Goal: Task Accomplishment & Management: Complete application form

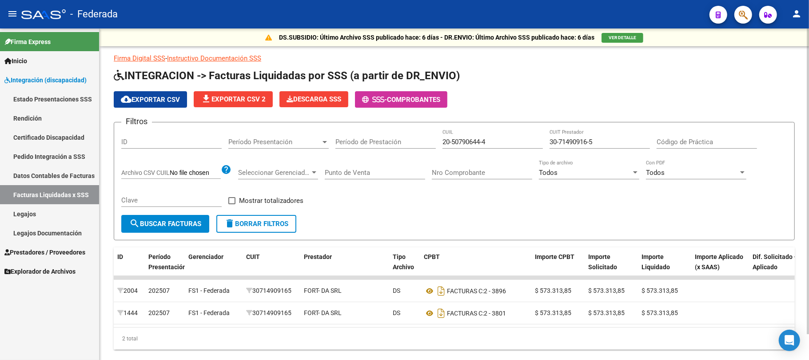
scroll to position [28, 0]
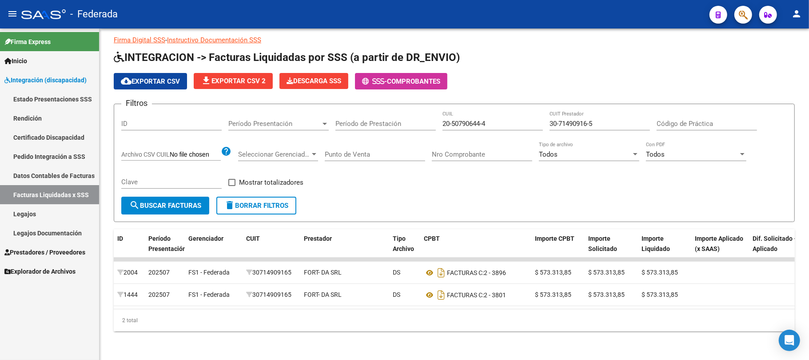
click at [39, 248] on span "Prestadores / Proveedores" at bounding box center [44, 252] width 81 height 10
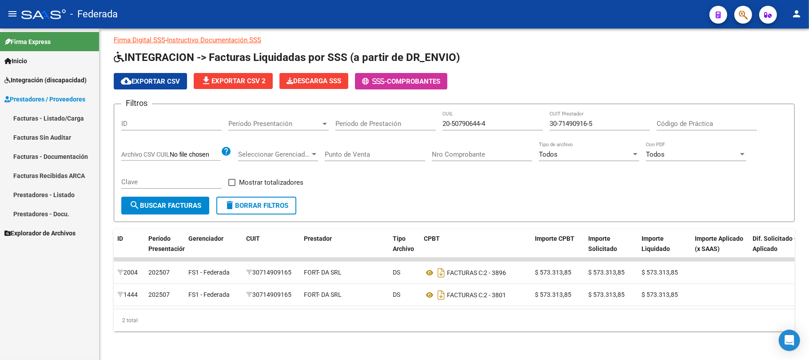
click at [42, 111] on link "Facturas - Listado/Carga" at bounding box center [49, 117] width 99 height 19
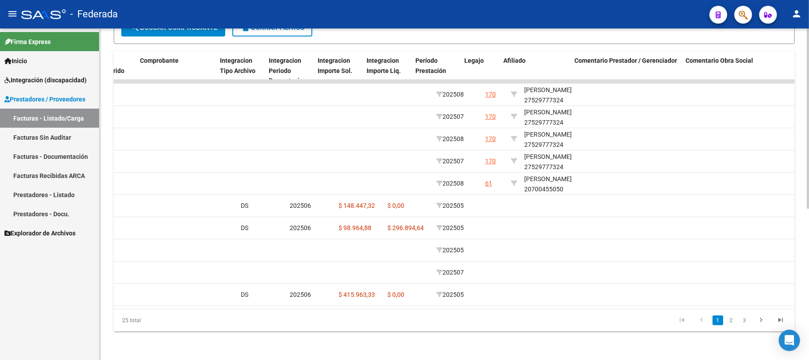
scroll to position [0, 980]
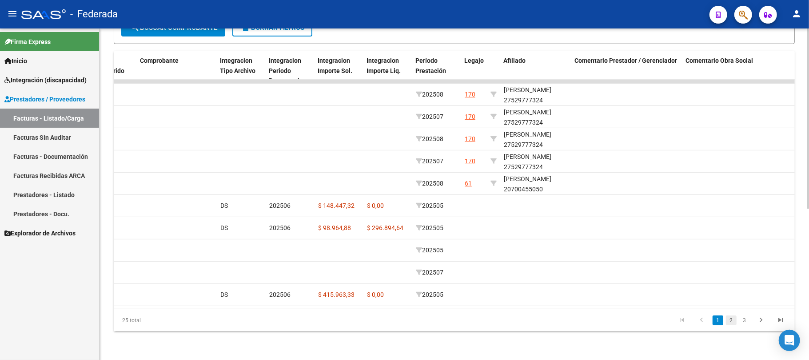
click at [732, 318] on link "2" at bounding box center [731, 320] width 11 height 10
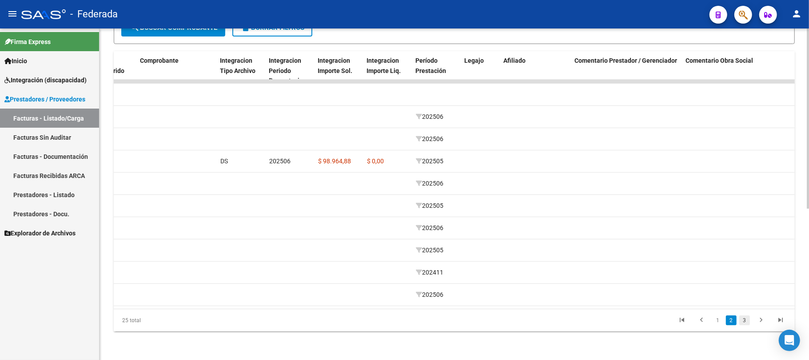
click at [743, 324] on link "3" at bounding box center [745, 320] width 11 height 10
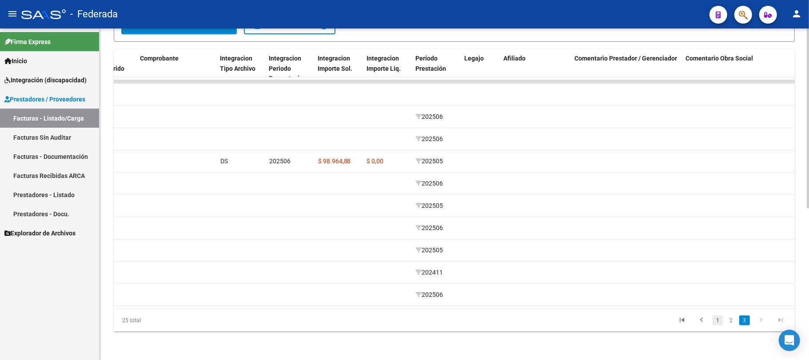
scroll to position [166, 0]
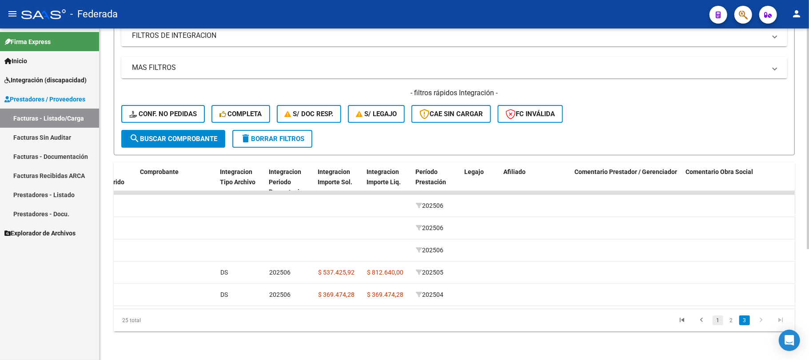
click at [717, 322] on link "1" at bounding box center [718, 320] width 11 height 10
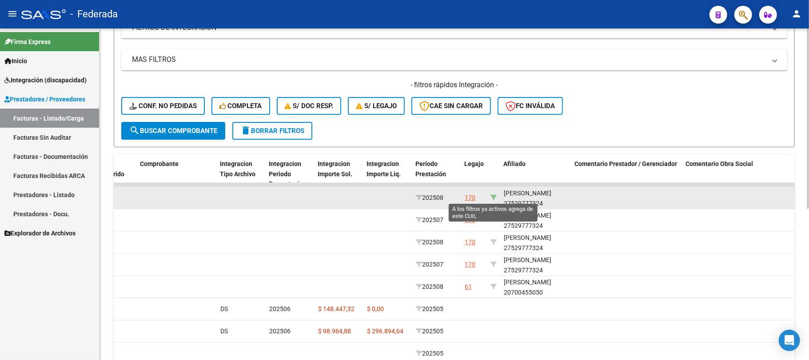
click at [491, 194] on icon at bounding box center [494, 197] width 6 height 6
type input "27529777324"
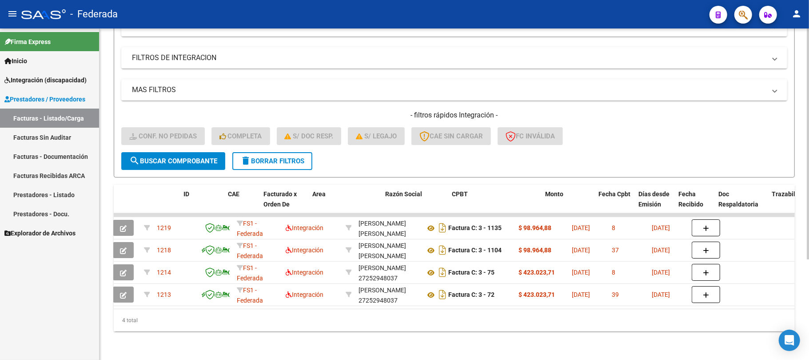
scroll to position [0, 0]
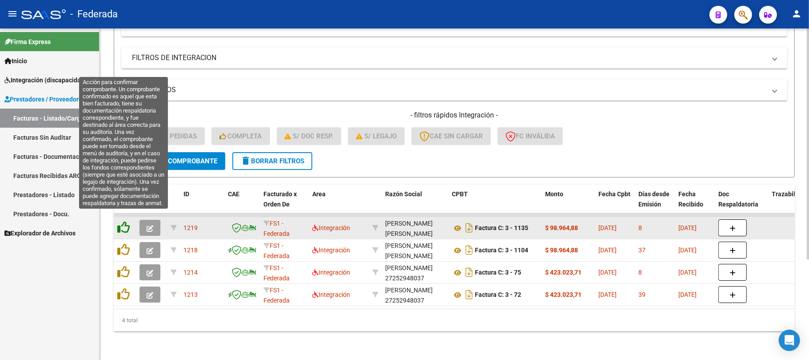
click at [123, 221] on icon at bounding box center [123, 227] width 12 height 12
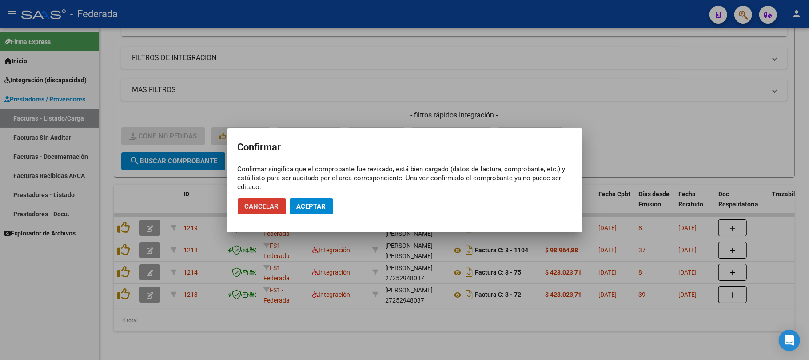
click at [310, 209] on span "Aceptar" at bounding box center [311, 206] width 29 height 8
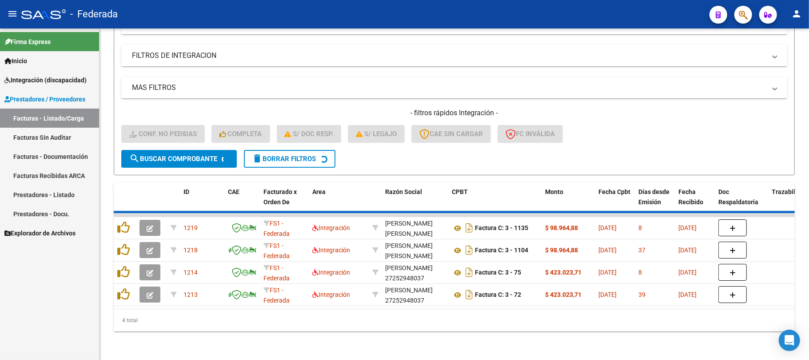
scroll to position [122, 0]
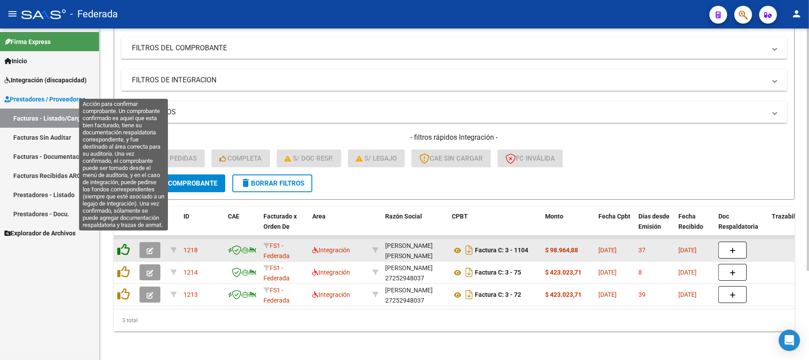
click at [125, 243] on icon at bounding box center [123, 249] width 12 height 12
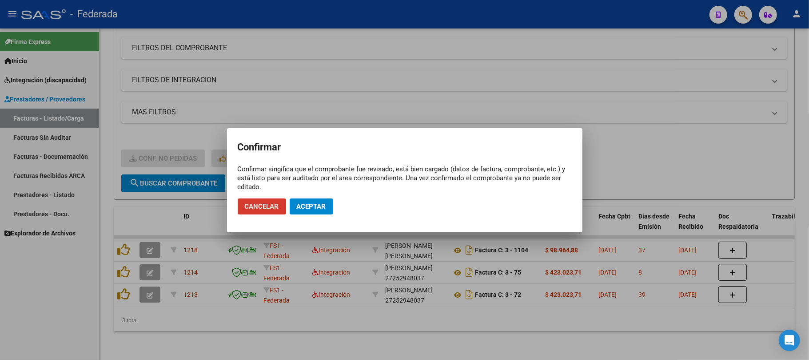
click at [298, 202] on span "Aceptar" at bounding box center [311, 206] width 29 height 8
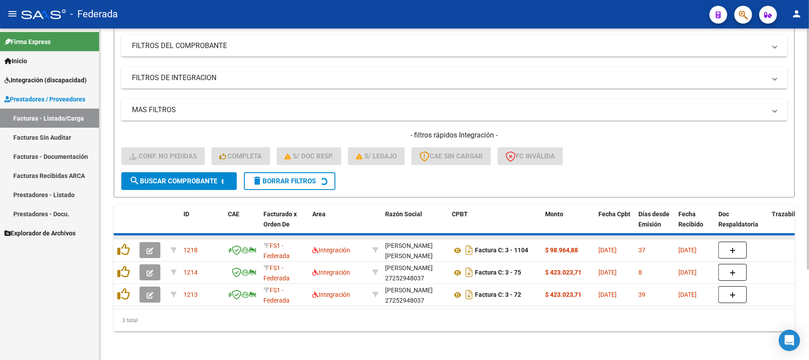
scroll to position [100, 0]
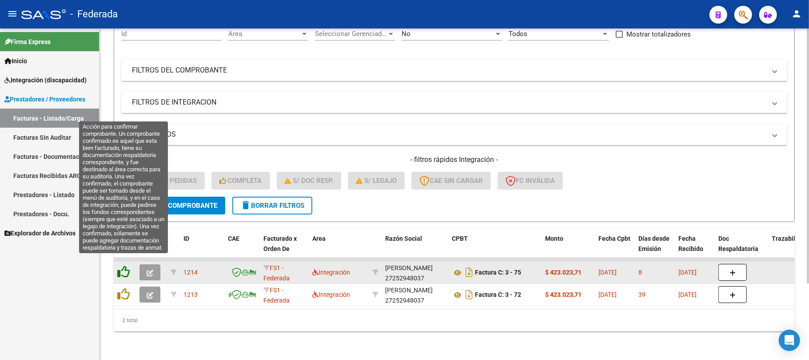
click at [124, 265] on icon at bounding box center [123, 271] width 12 height 12
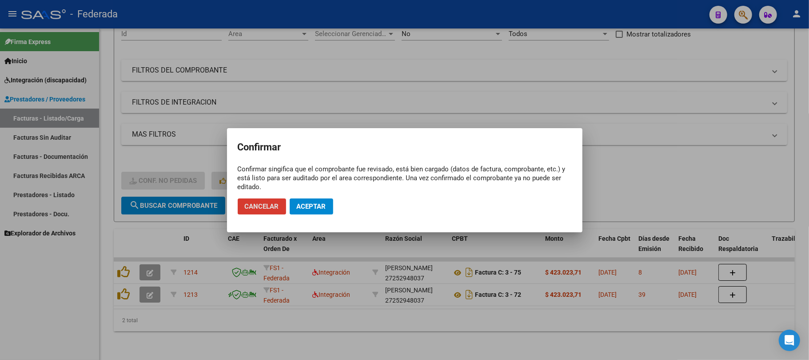
click at [295, 203] on button "Aceptar" at bounding box center [312, 206] width 44 height 16
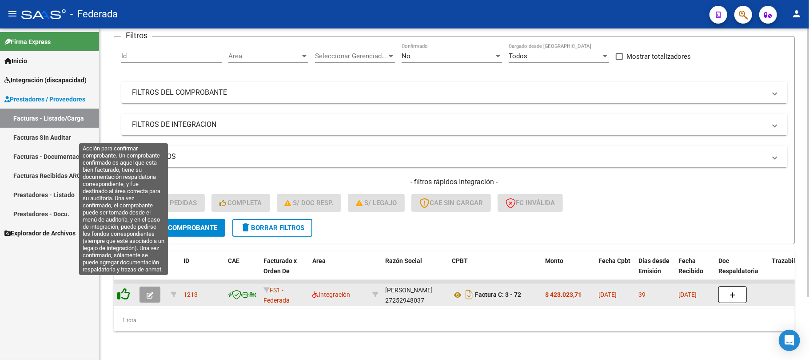
click at [124, 288] on icon at bounding box center [123, 294] width 12 height 12
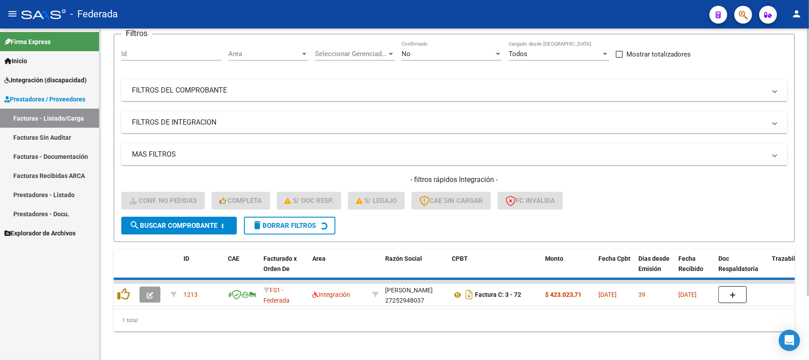
scroll to position [61, 0]
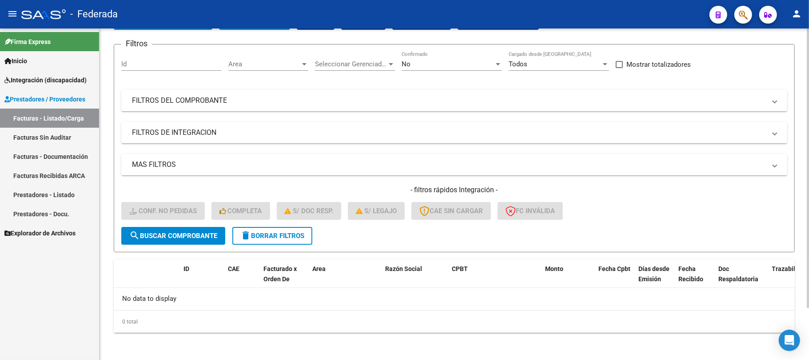
click at [246, 235] on mat-icon "delete" at bounding box center [245, 235] width 11 height 11
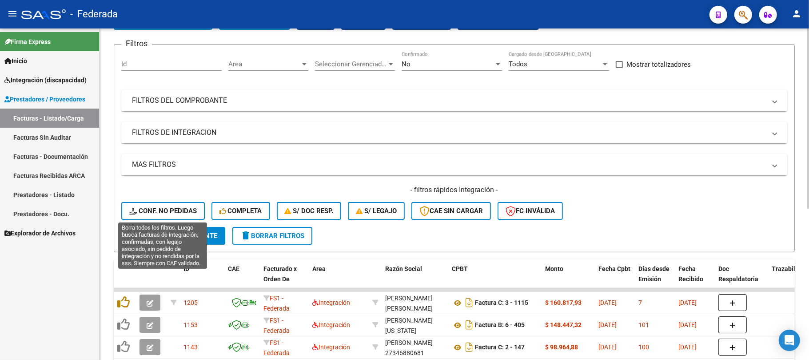
click at [181, 212] on span "Conf. no pedidas" at bounding box center [163, 211] width 68 height 8
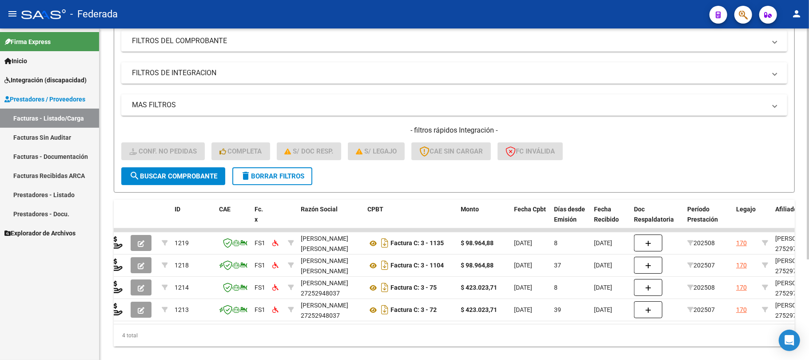
scroll to position [0, 255]
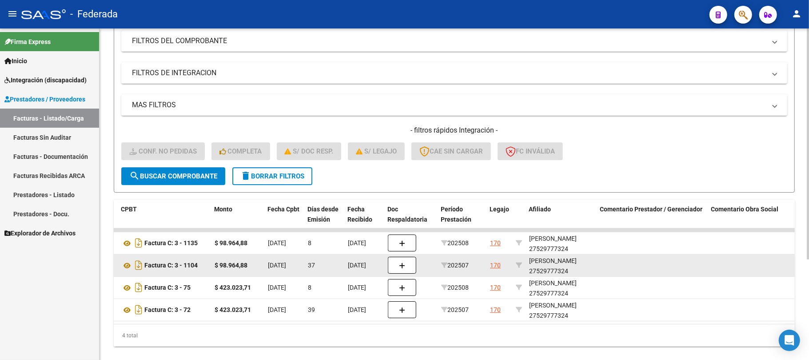
click at [562, 254] on datatable-body-cell "[PERSON_NAME] 27529777324" at bounding box center [561, 265] width 71 height 22
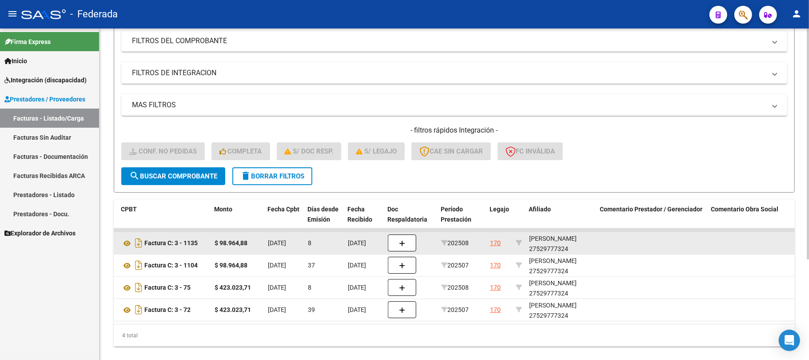
click at [559, 249] on div "[PERSON_NAME] 27529777324" at bounding box center [561, 243] width 64 height 20
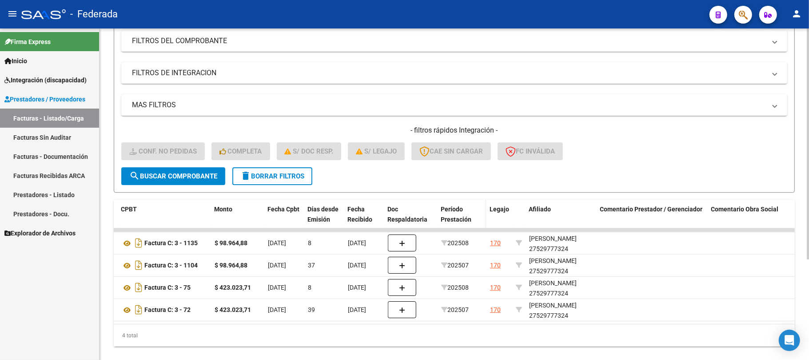
copy div "27529777324"
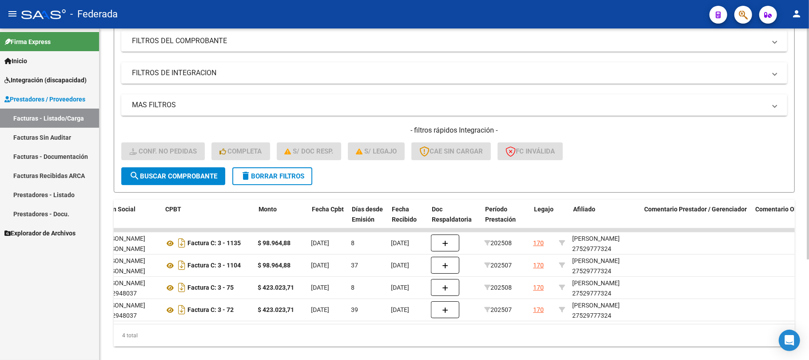
scroll to position [0, 0]
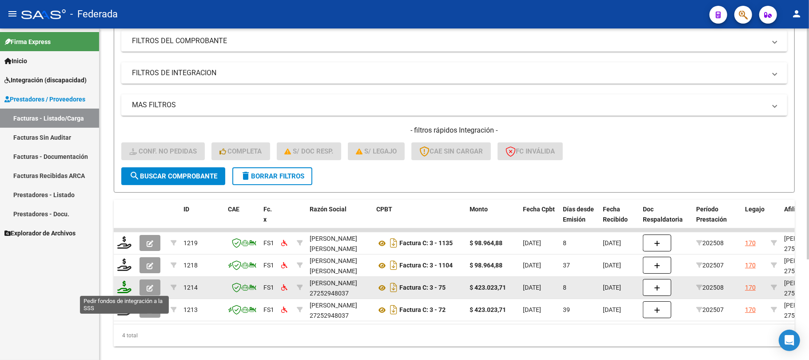
click at [126, 286] on icon at bounding box center [124, 286] width 14 height 12
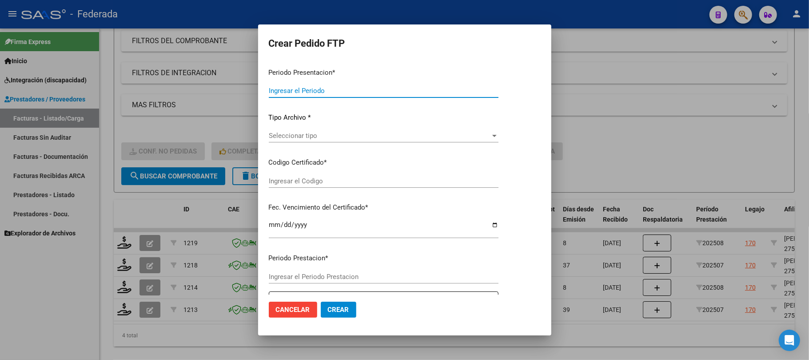
type input "202508"
type input "$ 423.023,71"
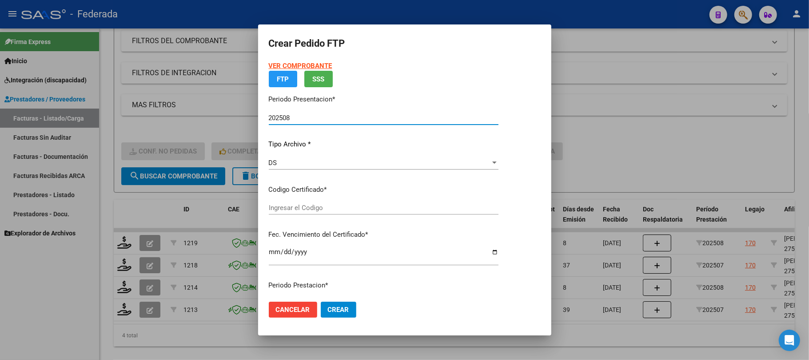
type input "ARG01000529777322025031820300318BUE431"
type input "[DATE]"
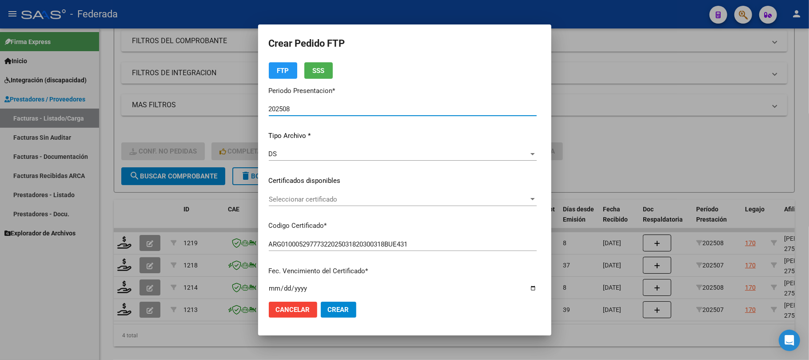
scroll to position [59, 0]
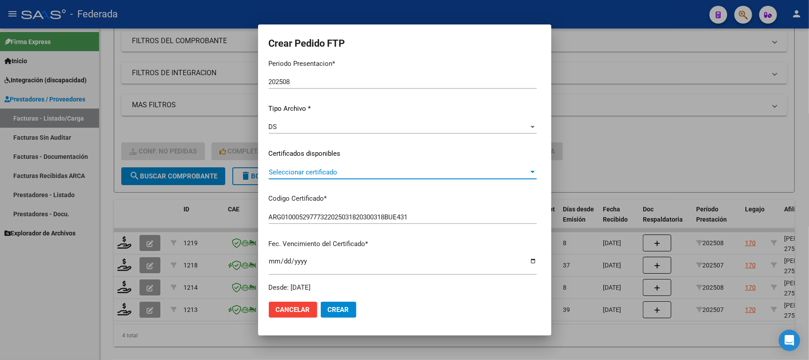
click at [295, 168] on span "Seleccionar certificado" at bounding box center [399, 172] width 260 height 8
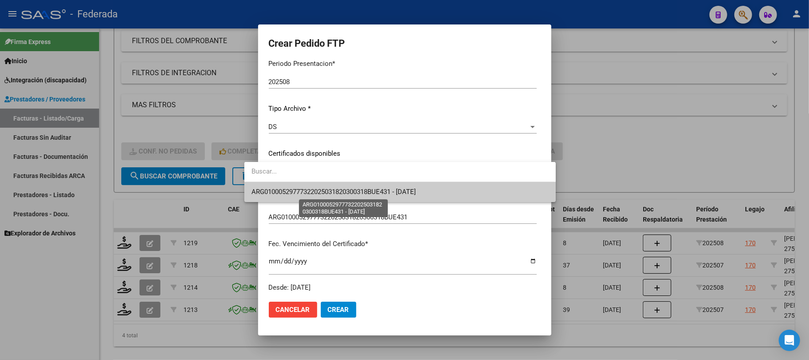
click at [294, 191] on span "ARG01000529777322025031820300318BUE431 - [DATE]" at bounding box center [334, 192] width 164 height 8
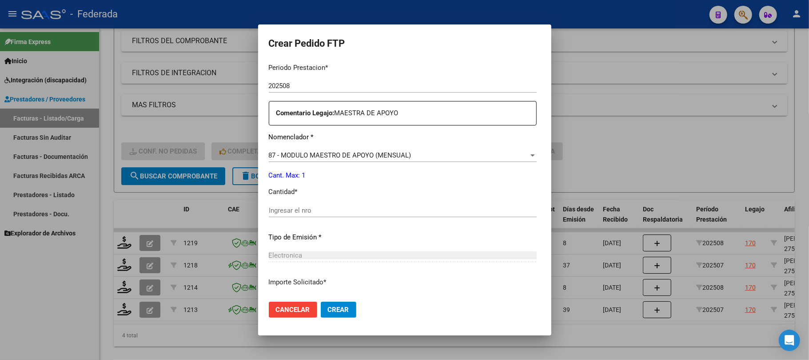
scroll to position [296, 0]
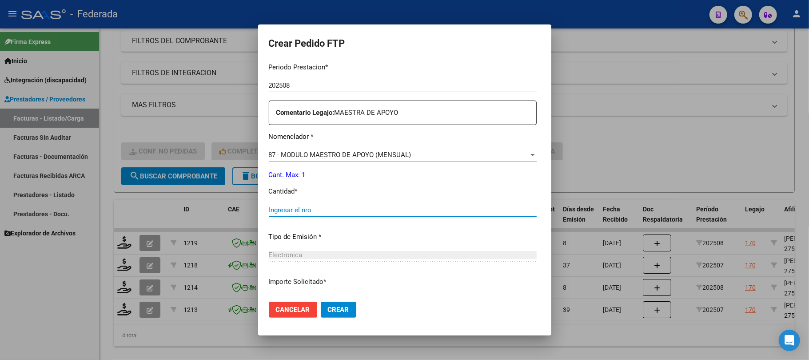
click at [285, 212] on input "Ingresar el nro" at bounding box center [403, 210] width 268 height 8
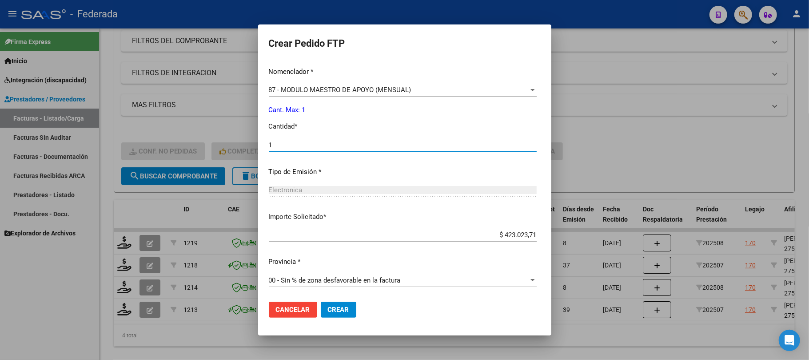
type input "1"
click at [328, 305] on span "Crear" at bounding box center [338, 309] width 21 height 8
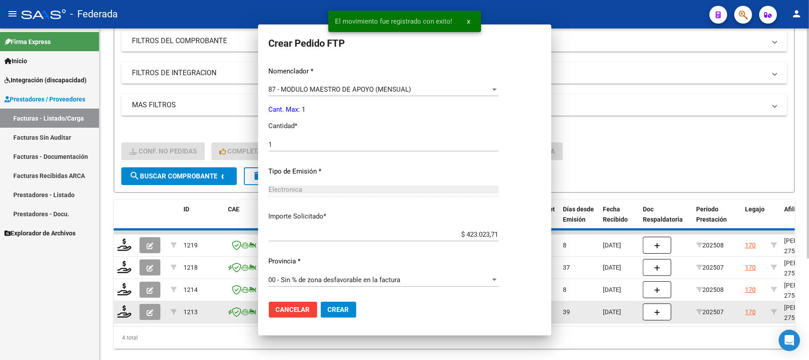
scroll to position [0, 0]
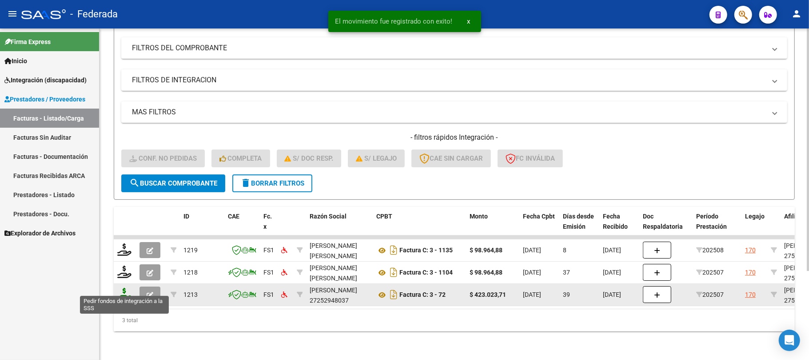
click at [128, 289] on icon at bounding box center [124, 294] width 14 height 12
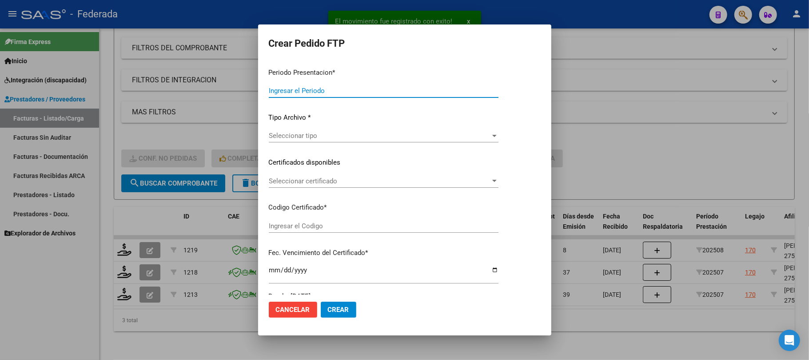
type input "202508"
type input "202507"
type input "$ 423.023,71"
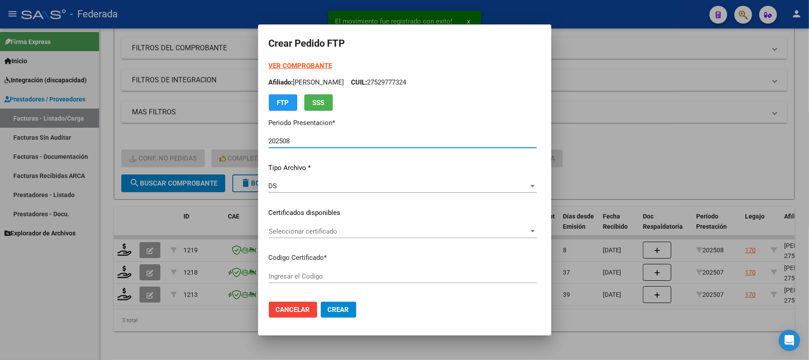
type input "ARG01000529777322025031820300318BUE431"
type input "[DATE]"
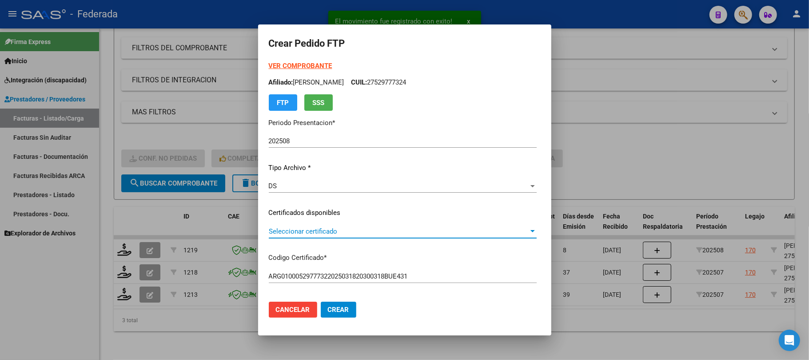
click at [286, 229] on span "Seleccionar certificado" at bounding box center [399, 231] width 260 height 8
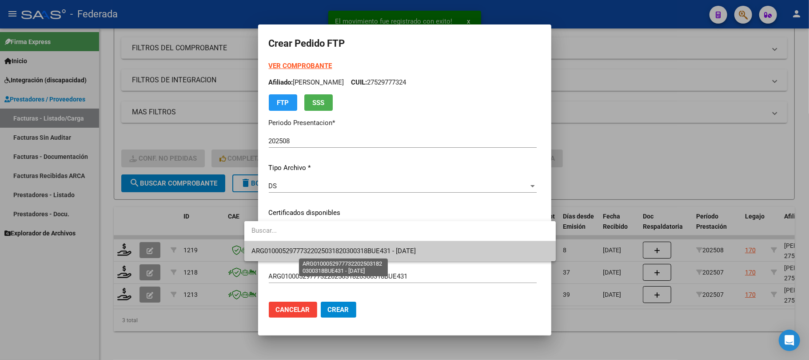
click at [283, 249] on span "ARG01000529777322025031820300318BUE431 - [DATE]" at bounding box center [334, 251] width 164 height 8
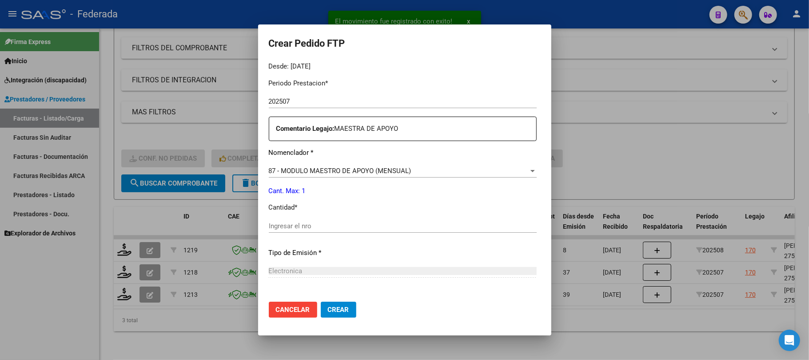
scroll to position [296, 0]
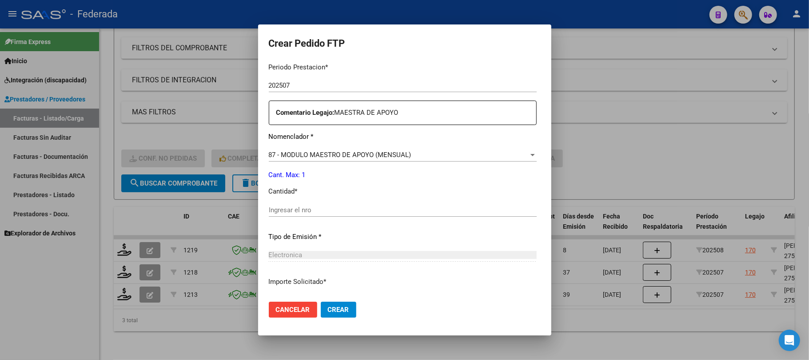
click at [292, 210] on input "Ingresar el nro" at bounding box center [403, 210] width 268 height 8
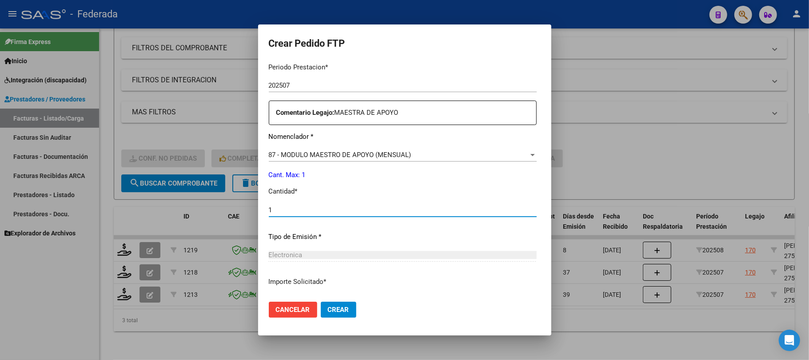
type input "1"
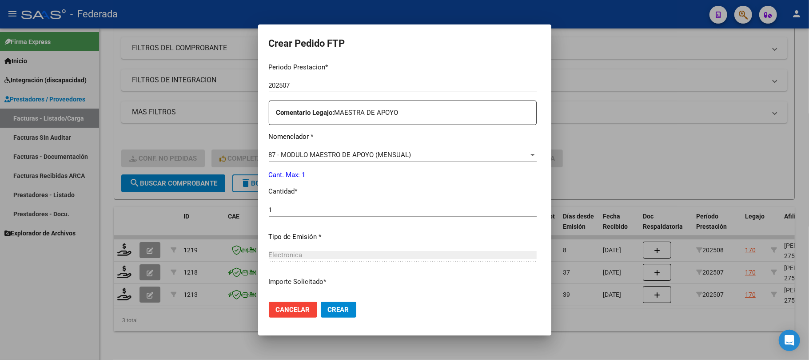
scroll to position [361, 0]
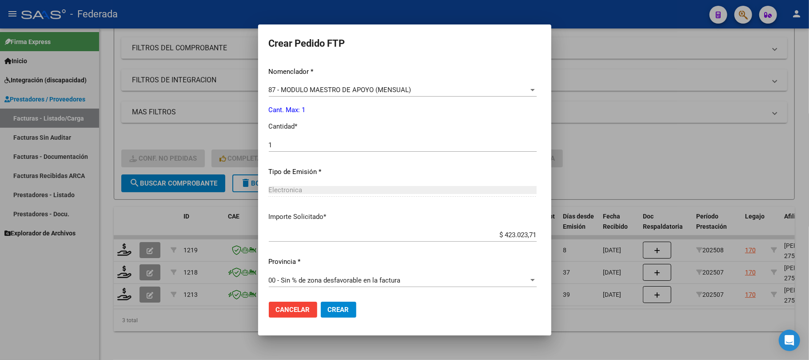
click at [321, 304] on button "Crear" at bounding box center [339, 309] width 36 height 16
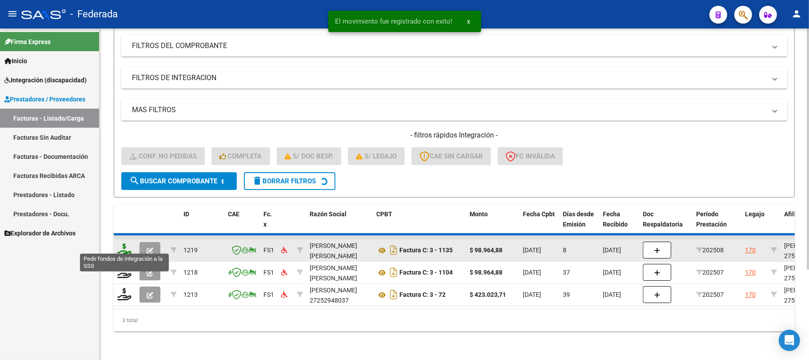
scroll to position [100, 0]
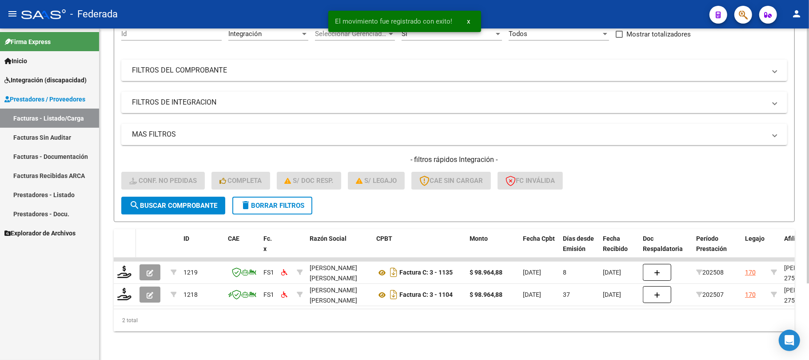
click at [121, 248] on datatable-header-cell at bounding box center [125, 248] width 22 height 39
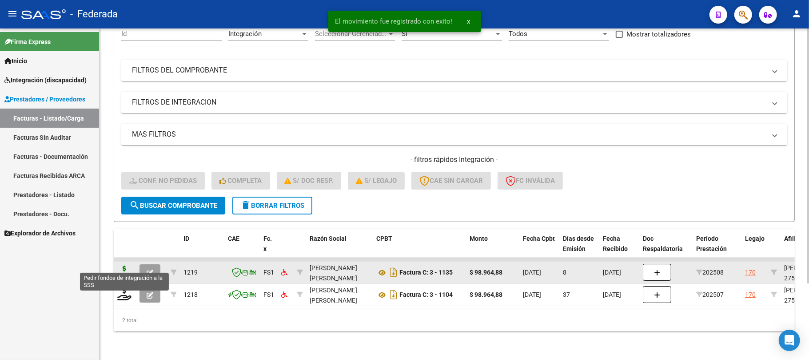
click at [124, 265] on icon at bounding box center [124, 271] width 14 height 12
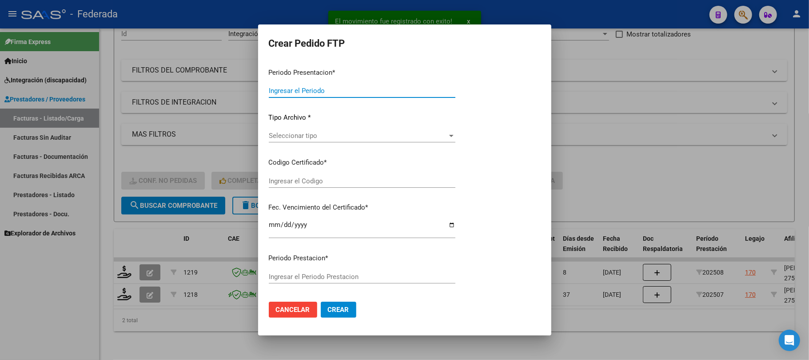
type input "202508"
type input "$ 98.964,88"
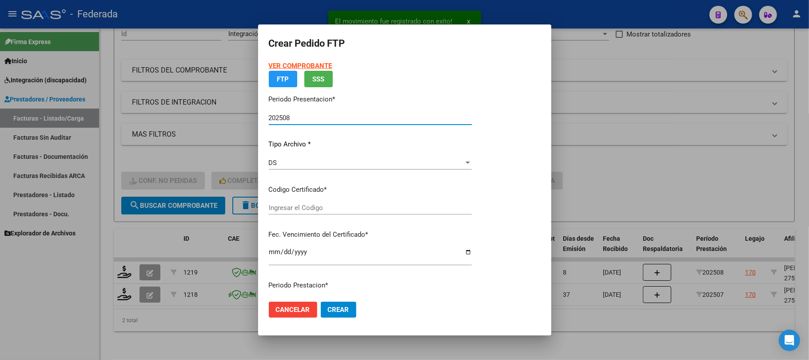
type input "ARG01000529777322025031820300318BUE431"
type input "[DATE]"
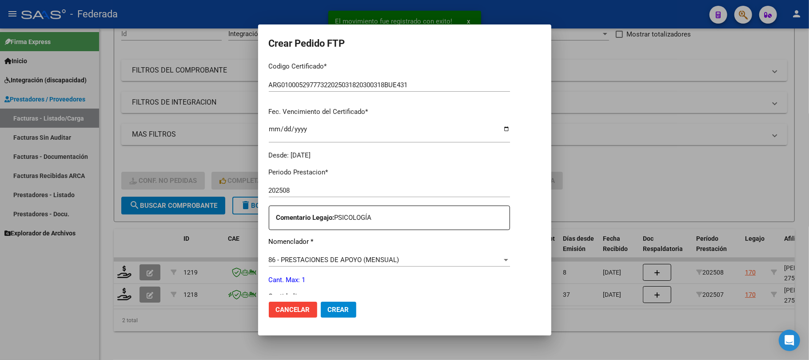
scroll to position [237, 0]
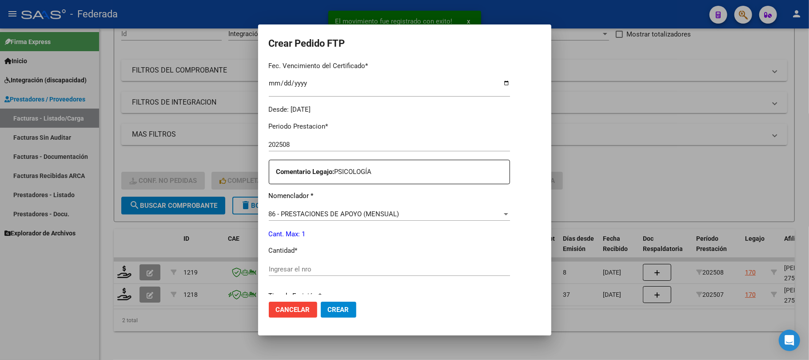
click at [300, 269] on input "Ingresar el nro" at bounding box center [389, 269] width 241 height 8
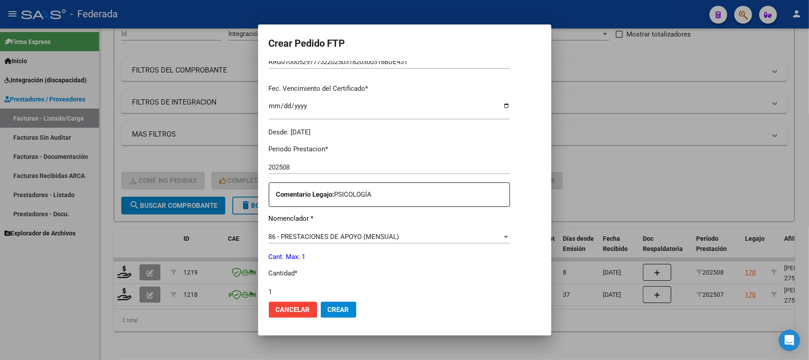
scroll to position [96, 0]
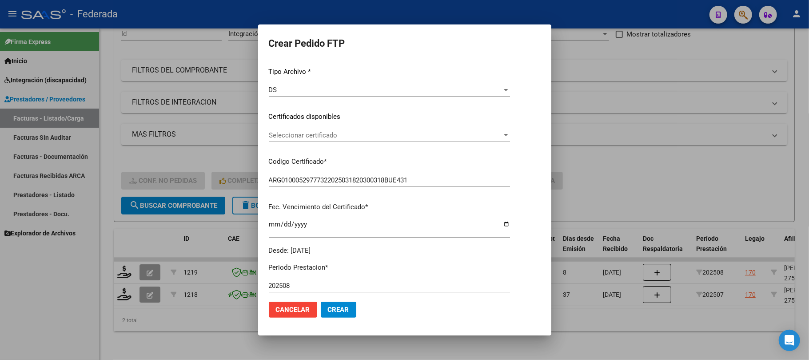
type input "1"
click at [317, 135] on span "Seleccionar certificado" at bounding box center [385, 135] width 233 height 8
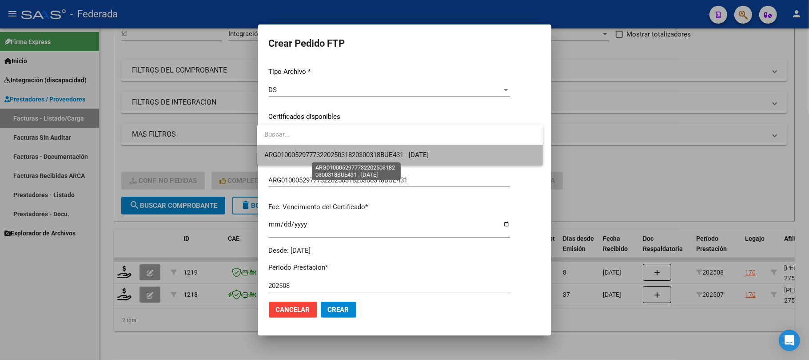
click at [316, 157] on span "ARG01000529777322025031820300318BUE431 - [DATE]" at bounding box center [346, 155] width 164 height 8
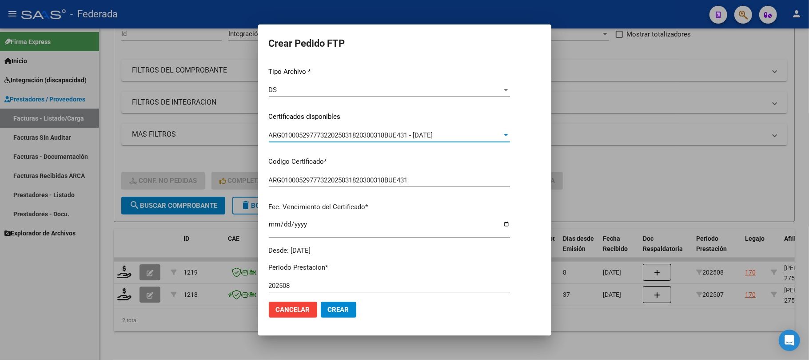
click at [332, 307] on span "Crear" at bounding box center [338, 309] width 21 height 8
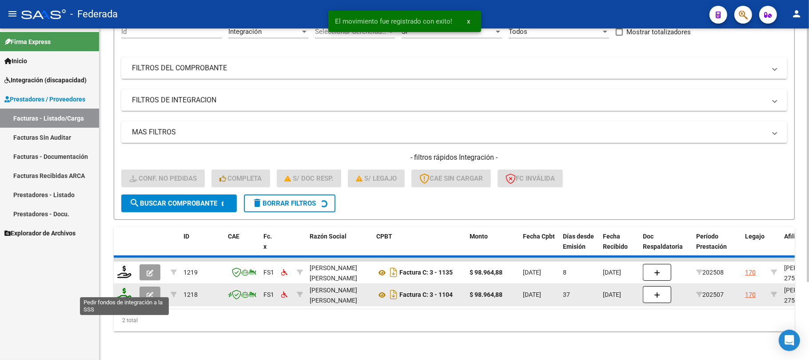
scroll to position [77, 0]
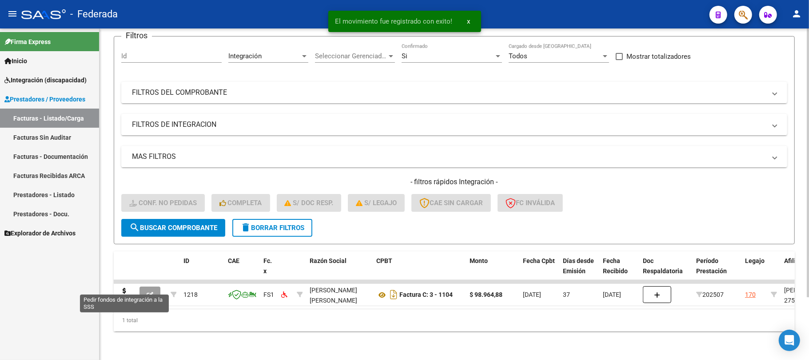
click at [121, 288] on icon at bounding box center [124, 294] width 14 height 12
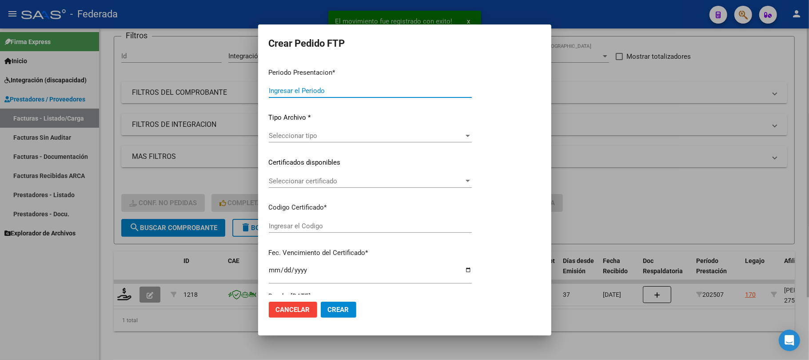
type input "202508"
type input "202507"
type input "$ 98.964,88"
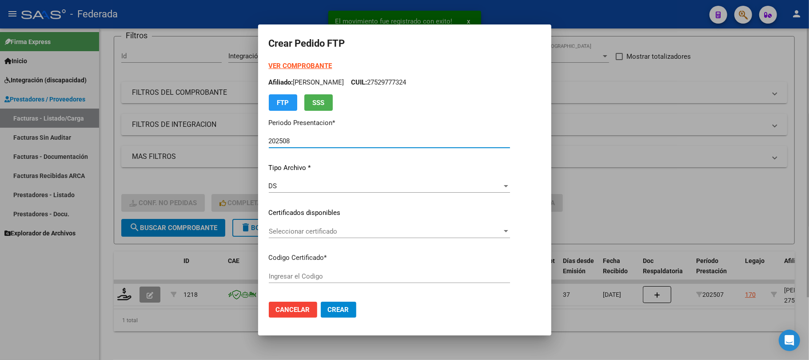
type input "ARG01000529777322025031820300318BUE431"
type input "[DATE]"
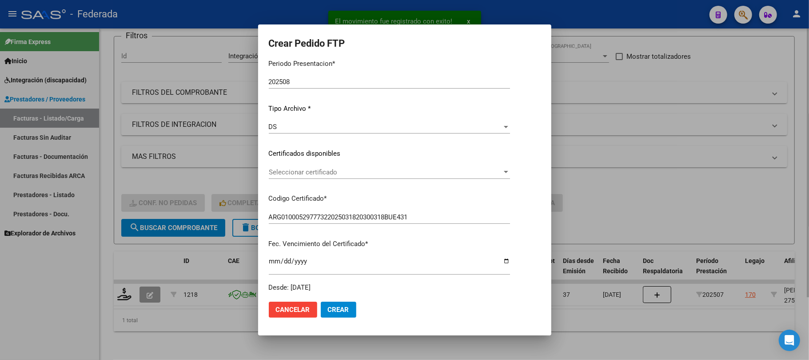
click at [314, 174] on span "Seleccionar certificado" at bounding box center [385, 172] width 233 height 8
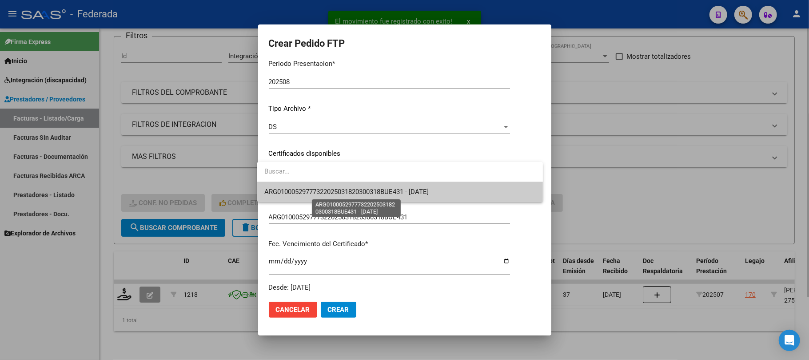
click at [316, 192] on span "ARG01000529777322025031820300318BUE431 - [DATE]" at bounding box center [346, 192] width 164 height 8
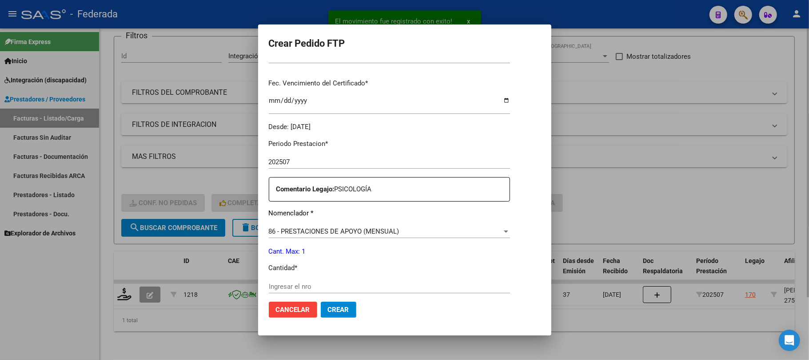
scroll to position [296, 0]
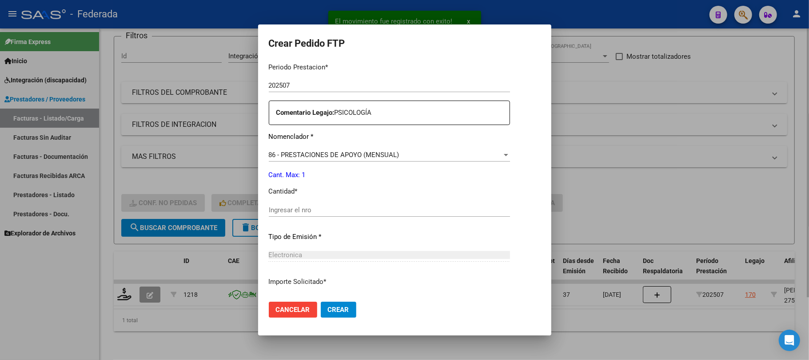
click at [317, 199] on div "Periodo Prestacion * 202507 Ingresar el Periodo Prestacion Comentario Legajo: P…" at bounding box center [389, 253] width 241 height 394
click at [315, 209] on input "Ingresar el nro" at bounding box center [389, 210] width 241 height 8
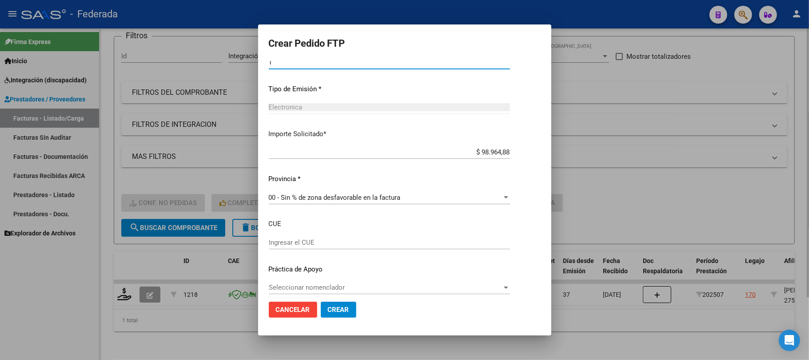
scroll to position [451, 0]
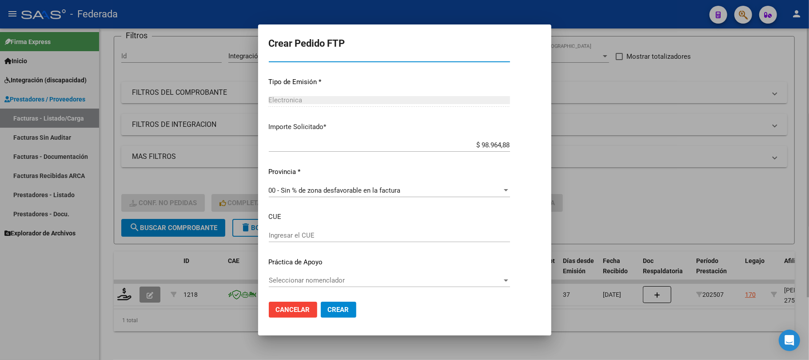
type input "1"
click at [335, 308] on span "Crear" at bounding box center [338, 309] width 21 height 8
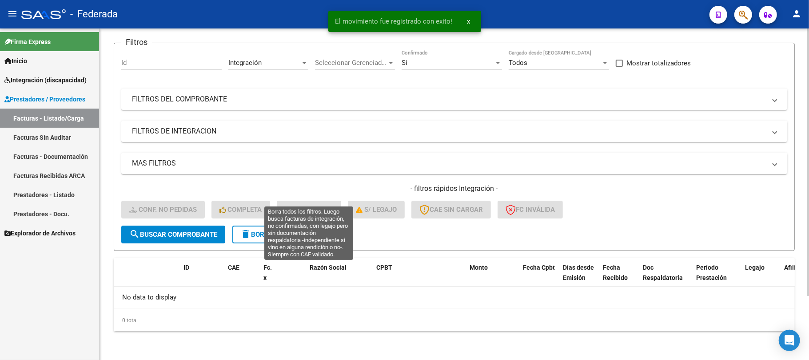
scroll to position [61, 0]
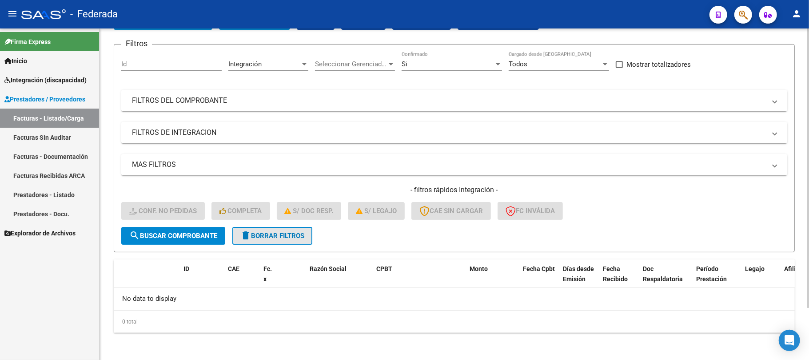
click at [265, 232] on span "delete Borrar Filtros" at bounding box center [272, 236] width 64 height 8
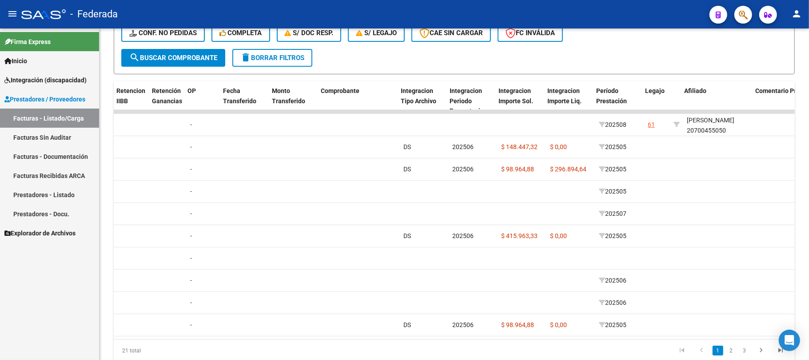
scroll to position [0, 1032]
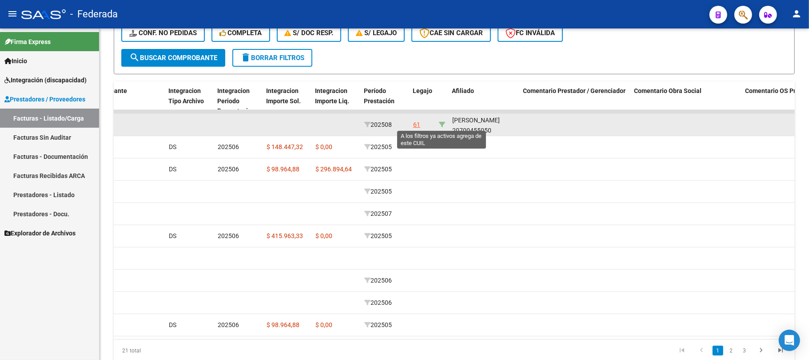
click at [442, 123] on icon at bounding box center [442, 124] width 6 height 6
type input "20700455050"
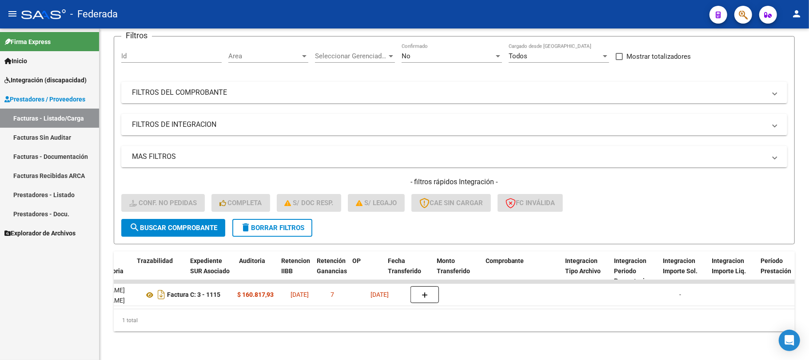
scroll to position [0, 0]
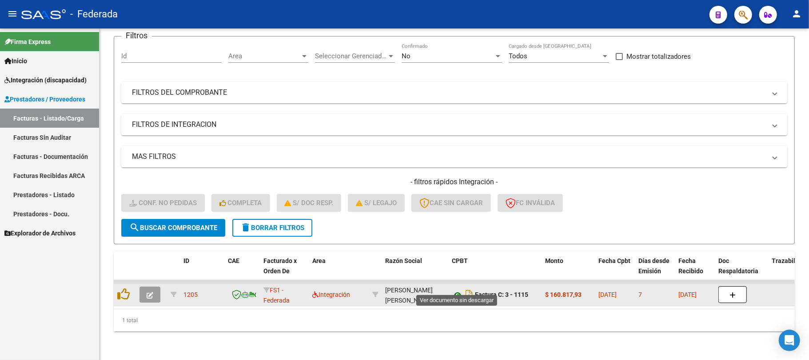
click at [458, 289] on icon at bounding box center [458, 294] width 12 height 11
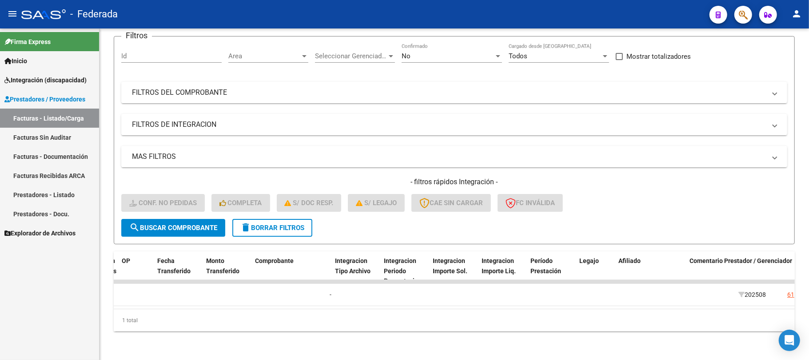
scroll to position [0, 923]
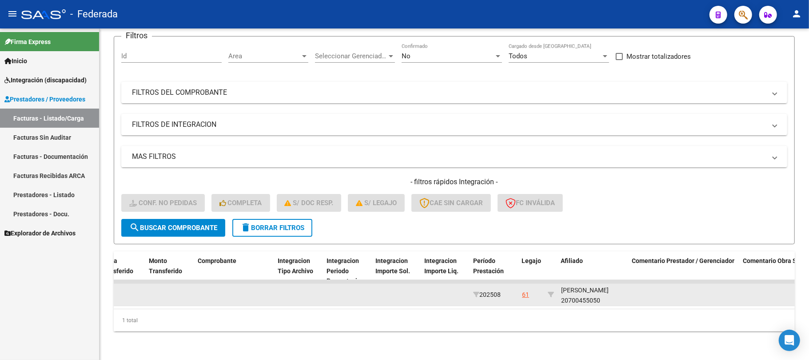
click at [591, 288] on div "[PERSON_NAME] 20700455050" at bounding box center [593, 295] width 64 height 20
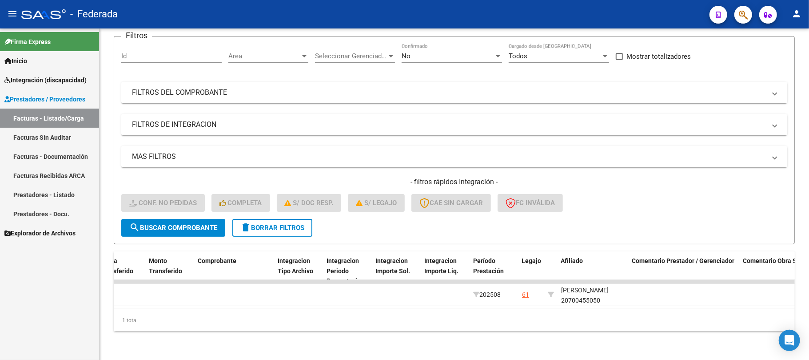
copy div "20700455050"
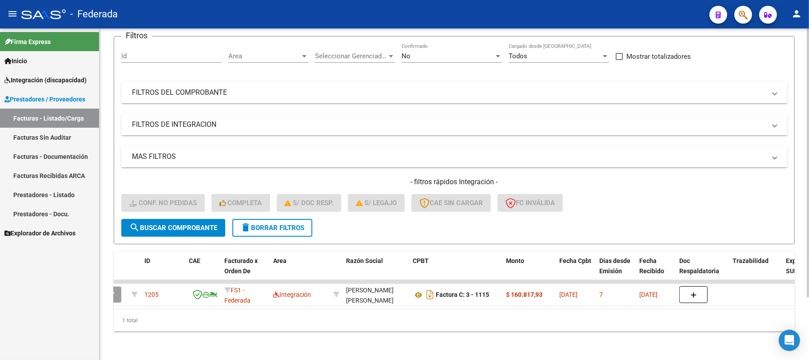
scroll to position [0, 0]
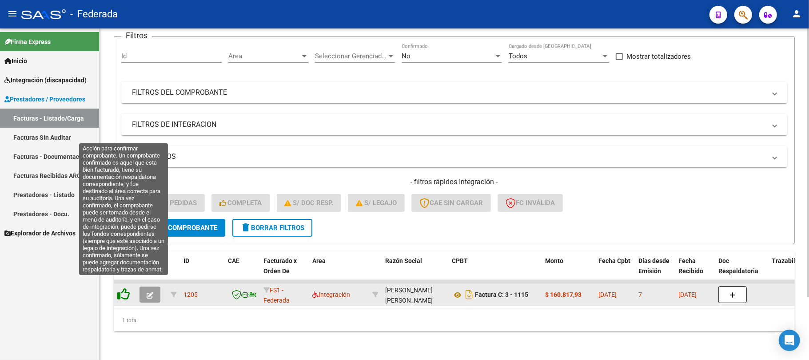
click at [127, 288] on icon at bounding box center [123, 294] width 12 height 12
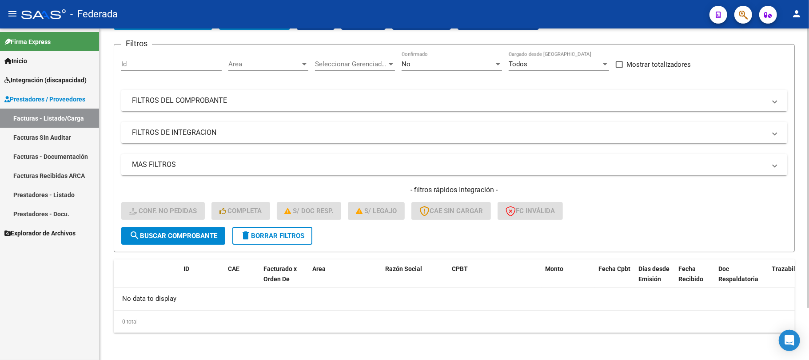
click at [254, 238] on span "delete Borrar Filtros" at bounding box center [272, 236] width 64 height 8
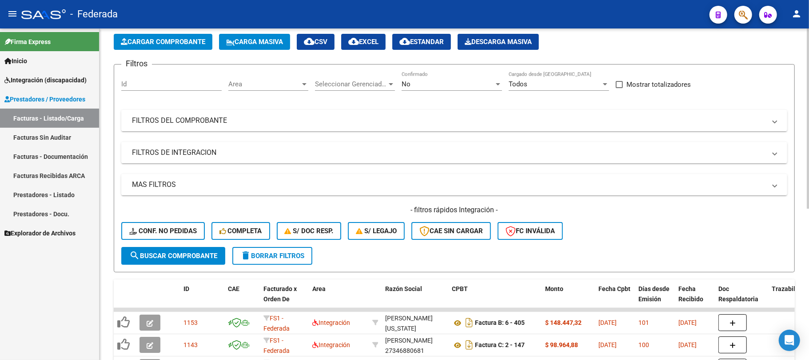
scroll to position [61, 0]
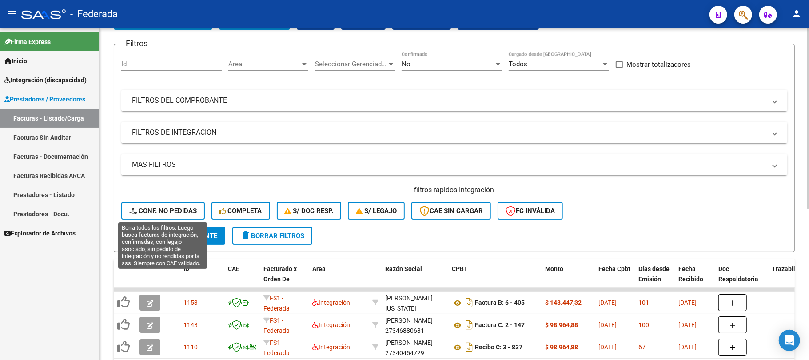
click at [173, 211] on span "Conf. no pedidas" at bounding box center [163, 211] width 68 height 8
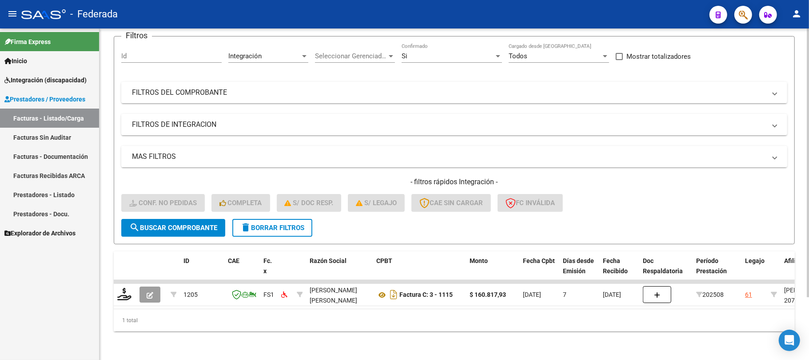
scroll to position [77, 0]
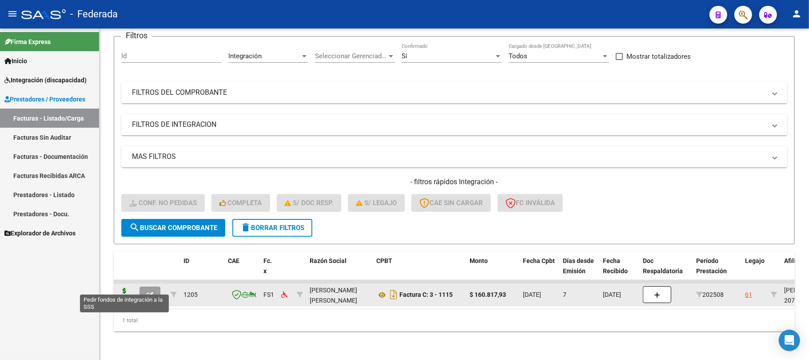
click at [120, 290] on icon at bounding box center [124, 294] width 14 height 12
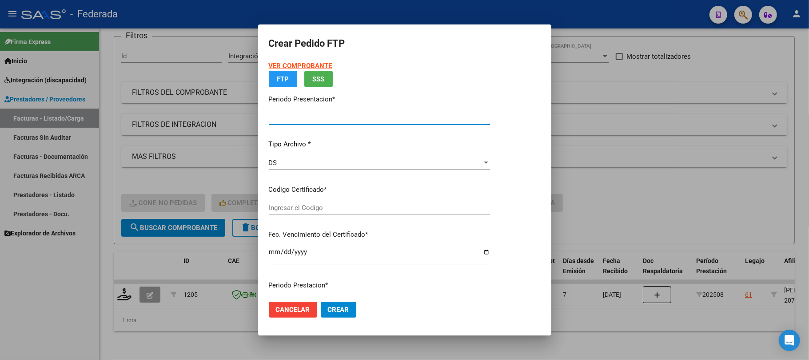
type input "202508"
type input "$ 160.817,93"
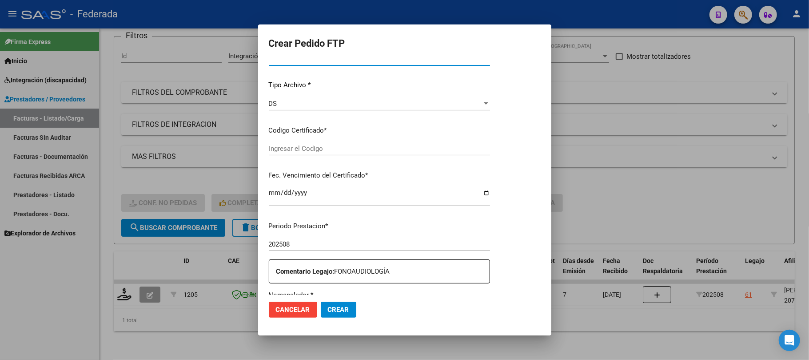
type input "ARG02000700455052024042920290429SAN215"
type input "[DATE]"
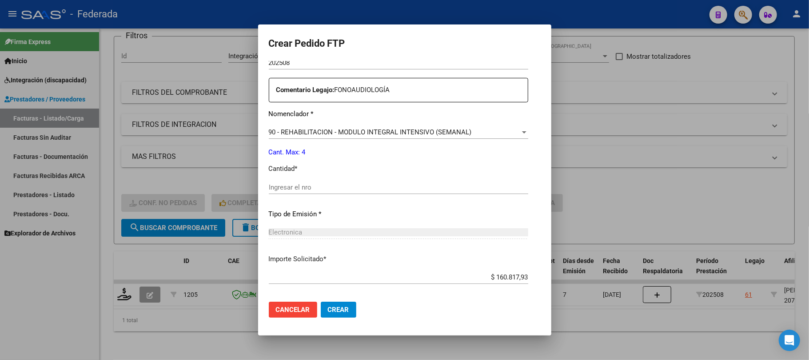
scroll to position [319, 0]
click at [284, 191] on div "Ingresar el nro" at bounding box center [399, 186] width 260 height 13
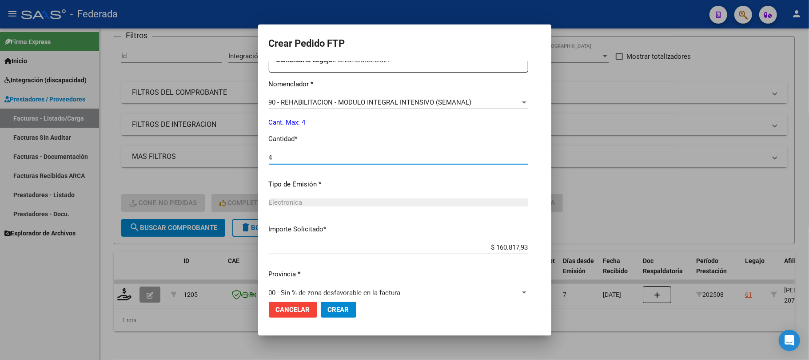
scroll to position [361, 0]
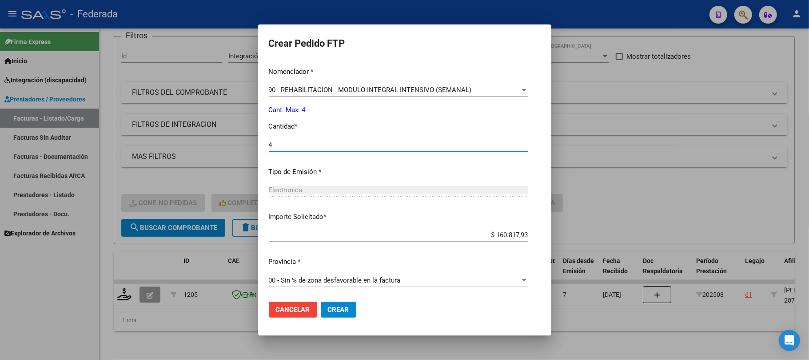
type input "4"
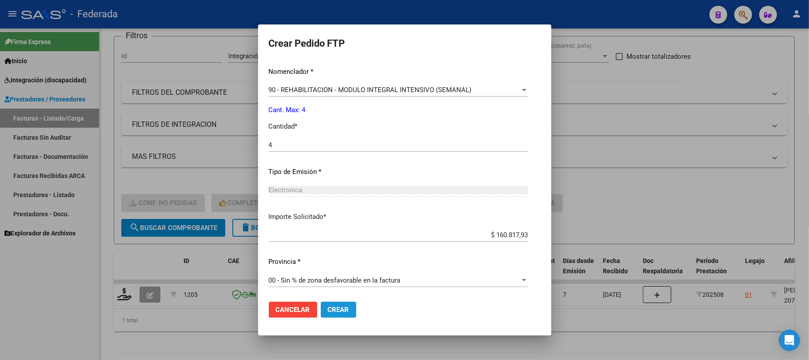
click at [328, 312] on span "Crear" at bounding box center [338, 309] width 21 height 8
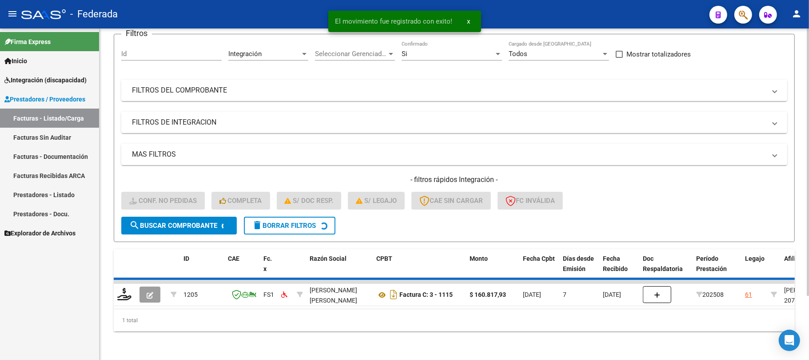
scroll to position [61, 0]
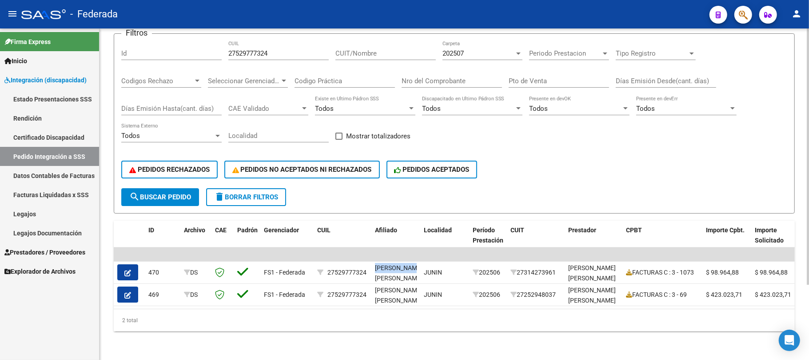
click at [195, 188] on button "search Buscar Pedido" at bounding box center [160, 197] width 78 height 18
click at [251, 193] on span "delete Borrar Filtros" at bounding box center [246, 197] width 64 height 8
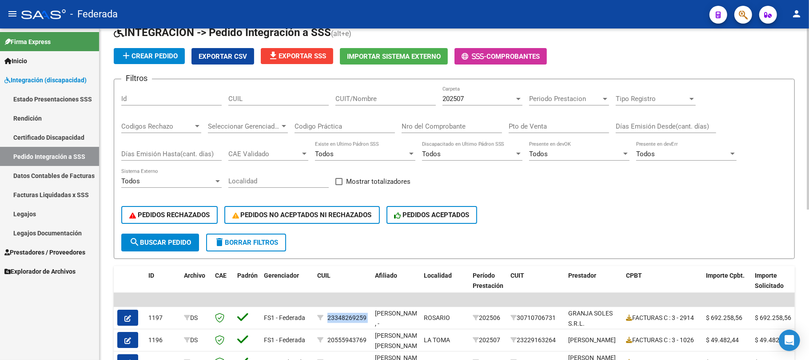
scroll to position [38, 0]
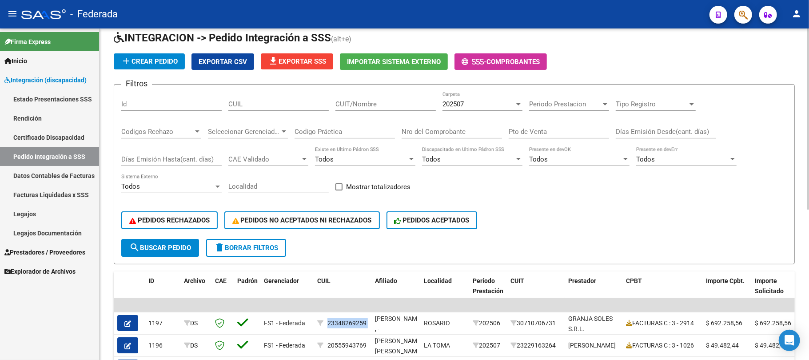
click at [456, 105] on span "202507" at bounding box center [453, 104] width 21 height 8
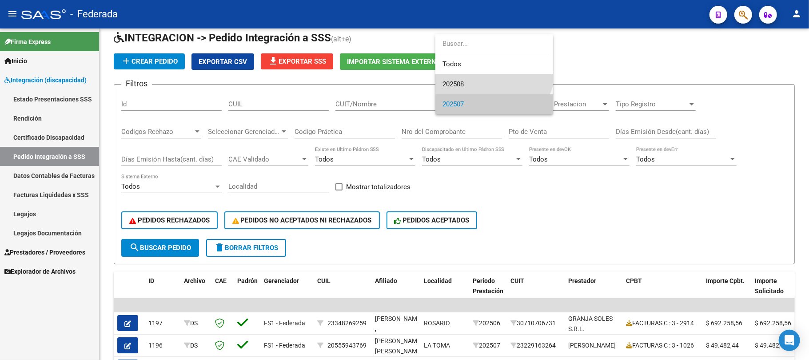
click at [451, 89] on span "202508" at bounding box center [495, 84] width 104 height 20
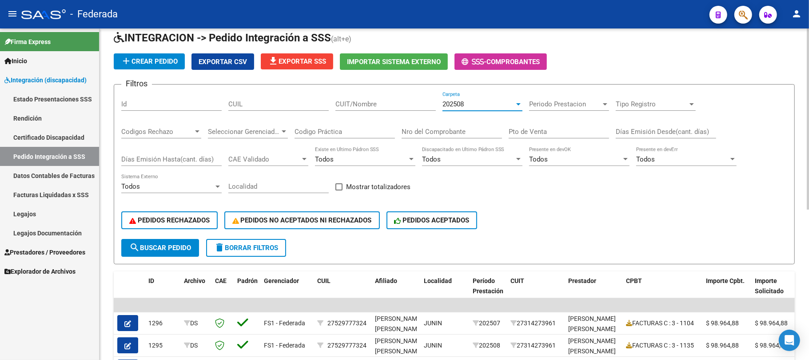
click at [341, 188] on span at bounding box center [339, 186] width 7 height 7
click at [339, 190] on input "Mostrar totalizadores" at bounding box center [339, 190] width 0 height 0
checkbox input "true"
click at [188, 255] on button "search Buscar Pedido" at bounding box center [160, 248] width 78 height 18
click at [267, 108] on div "CUIL" at bounding box center [278, 101] width 100 height 19
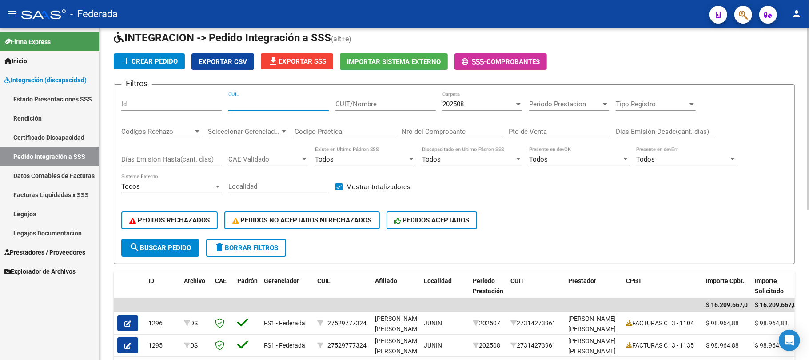
paste input "20700455050"
type input "20700455050"
click at [146, 246] on span "search Buscar Pedido" at bounding box center [160, 248] width 62 height 8
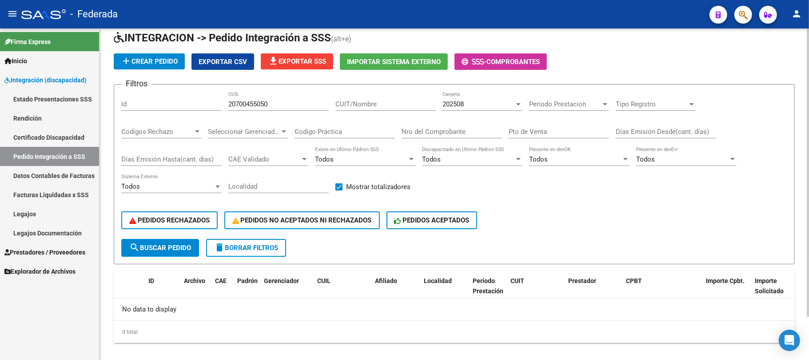
scroll to position [49, 0]
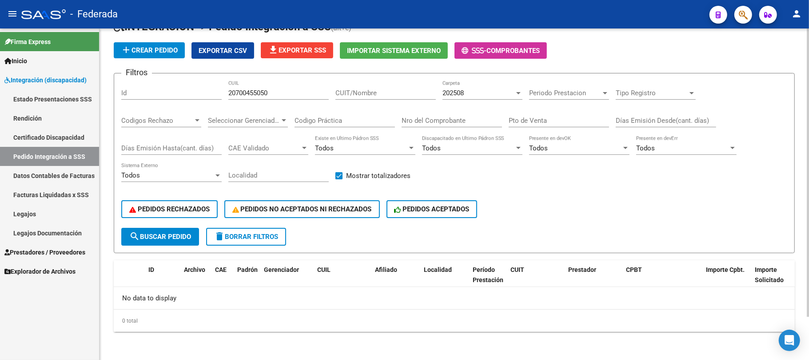
click at [486, 87] on div "202508 Carpeta" at bounding box center [483, 89] width 80 height 19
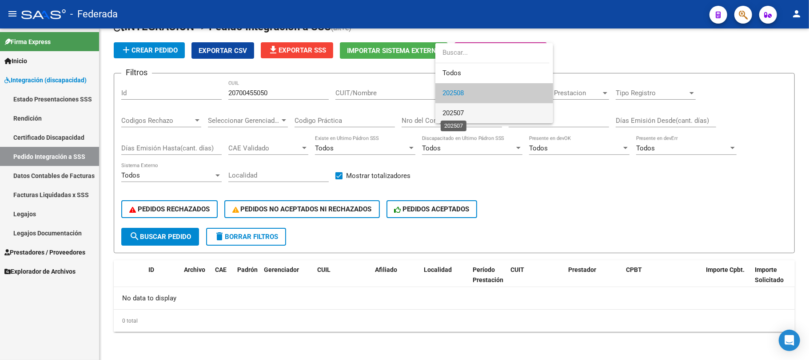
click at [457, 113] on span "202507" at bounding box center [453, 113] width 21 height 8
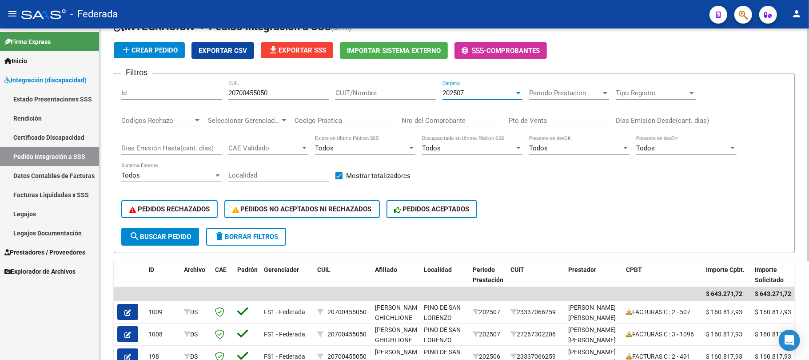
click at [182, 240] on button "search Buscar Pedido" at bounding box center [160, 237] width 78 height 18
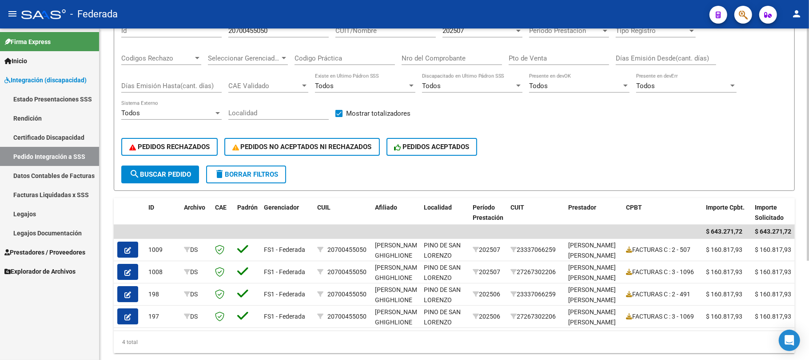
scroll to position [82, 0]
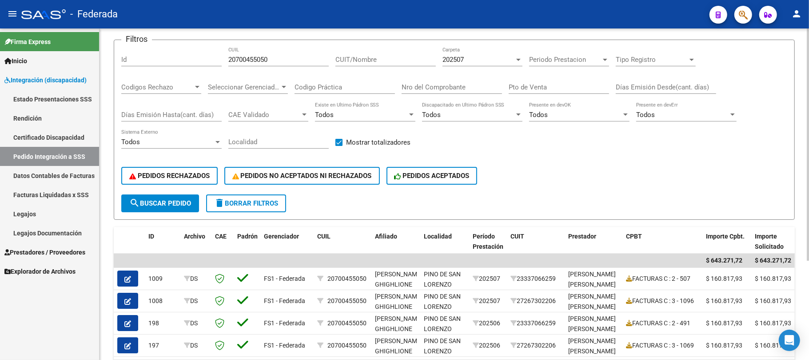
click at [254, 208] on button "delete Borrar Filtros" at bounding box center [246, 203] width 80 height 18
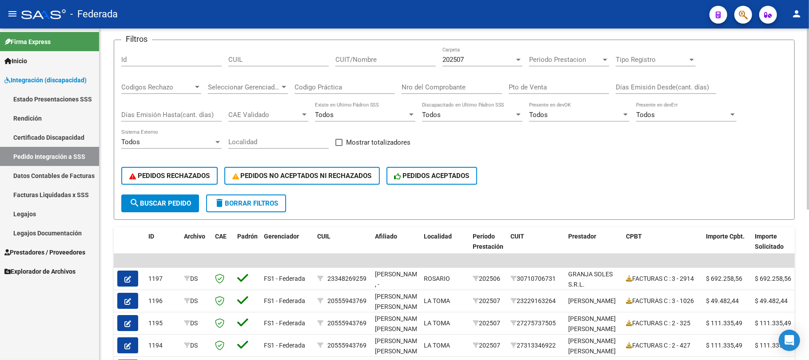
click at [173, 205] on span "search Buscar Pedido" at bounding box center [160, 203] width 62 height 8
click at [456, 58] on span "202507" at bounding box center [453, 60] width 21 height 8
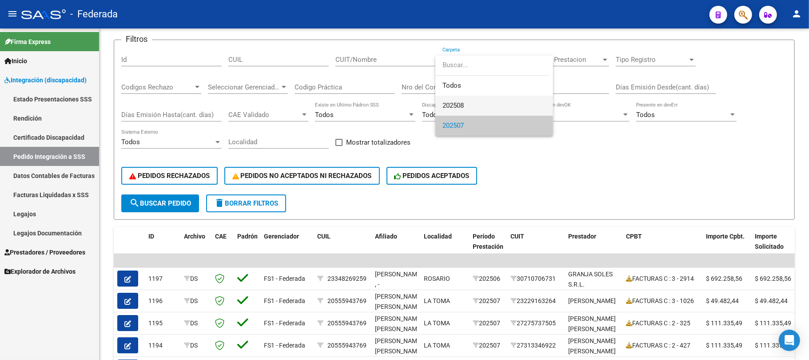
click at [452, 107] on span "202508" at bounding box center [453, 105] width 21 height 8
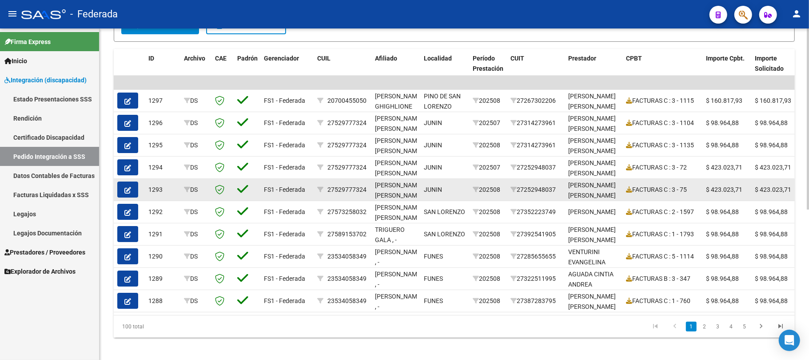
scroll to position [141, 0]
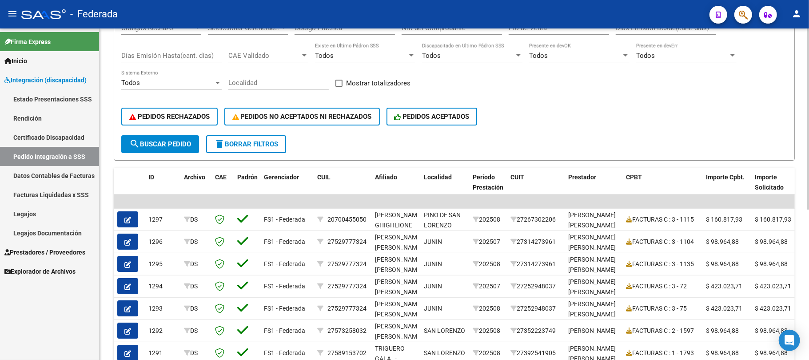
click at [341, 81] on span at bounding box center [339, 83] width 7 height 7
click at [339, 87] on input "Mostrar totalizadores" at bounding box center [339, 87] width 0 height 0
checkbox input "true"
click at [191, 143] on span "search Buscar Pedido" at bounding box center [160, 144] width 62 height 8
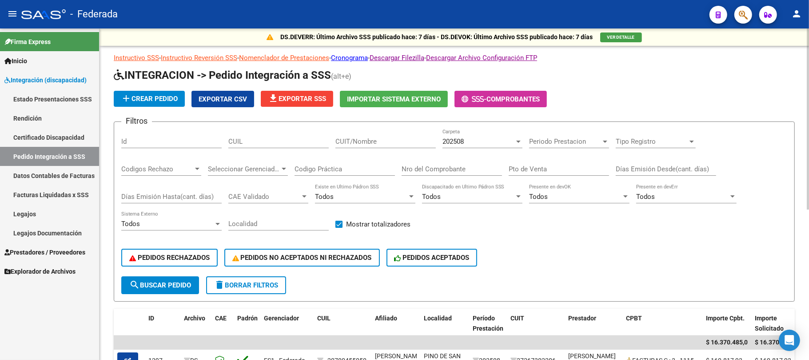
scroll to position [0, 0]
